Goal: Navigation & Orientation: Find specific page/section

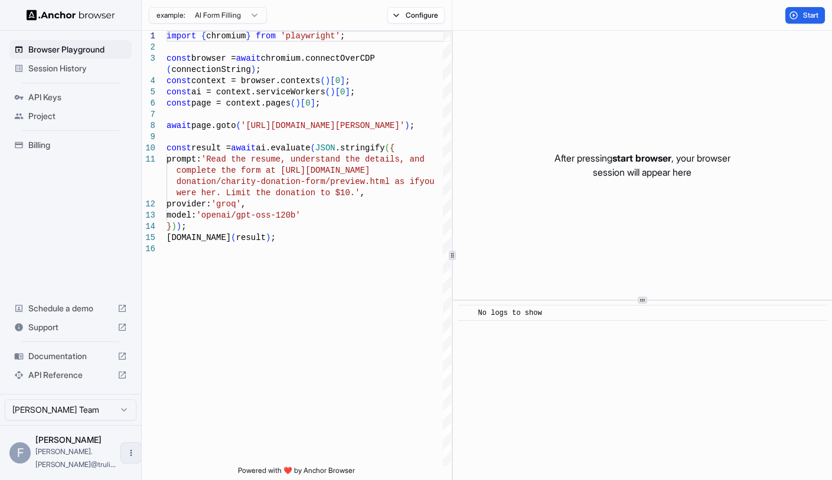
click at [126, 458] on icon "Open menu" at bounding box center [130, 453] width 9 height 9
click at [123, 426] on div at bounding box center [416, 240] width 832 height 480
click at [124, 423] on html "Browser Playground Session History API Keys Project Billing Schedule a demo Sup…" at bounding box center [416, 240] width 832 height 480
